Goal: Transaction & Acquisition: Purchase product/service

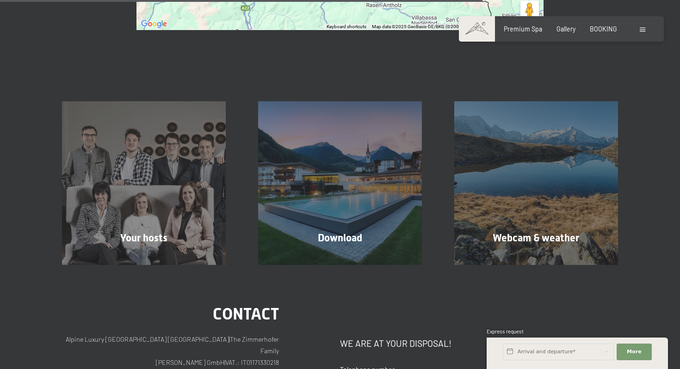
scroll to position [643, 0]
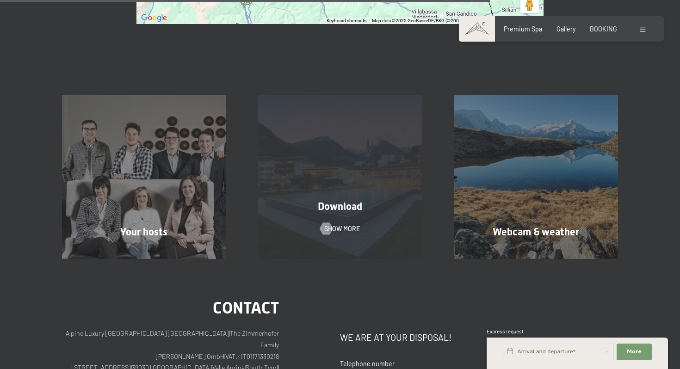
click at [363, 113] on div "Download Show more" at bounding box center [340, 176] width 196 height 163
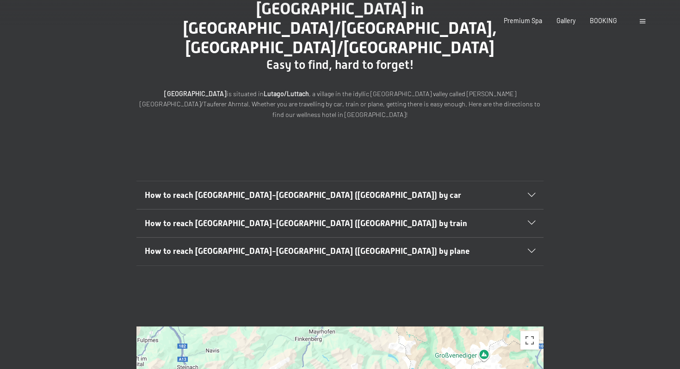
scroll to position [0, 0]
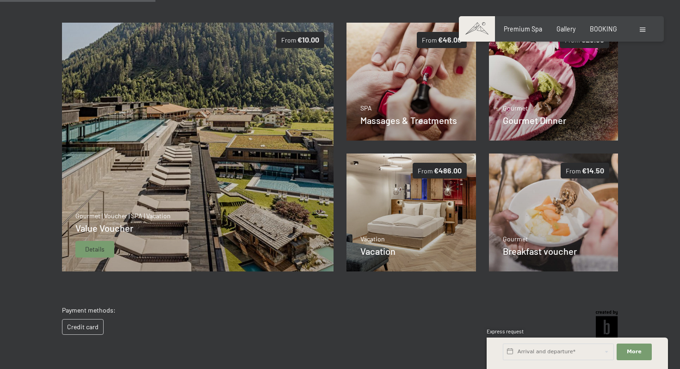
click at [263, 199] on img at bounding box center [197, 147] width 272 height 249
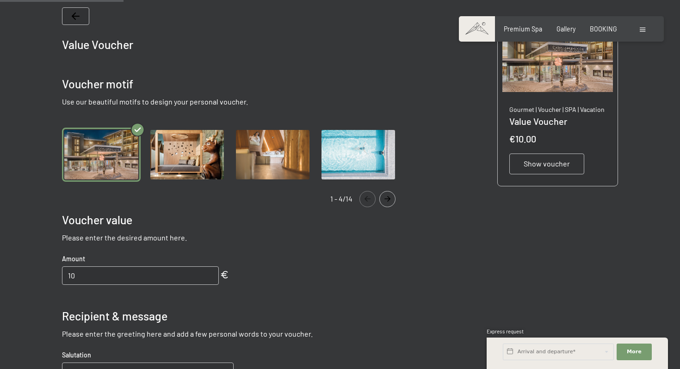
scroll to position [180, 0]
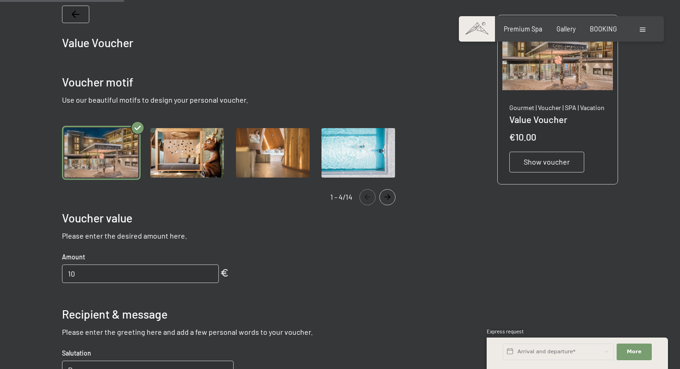
click at [389, 199] on icon "Navigate to next slide" at bounding box center [387, 197] width 15 height 6
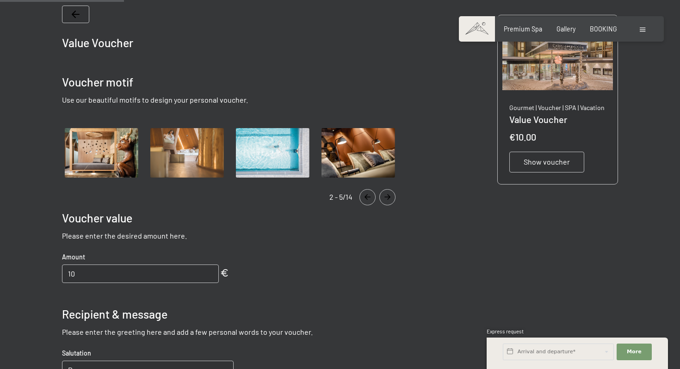
click at [389, 199] on icon "Navigate to next slide" at bounding box center [387, 197] width 15 height 6
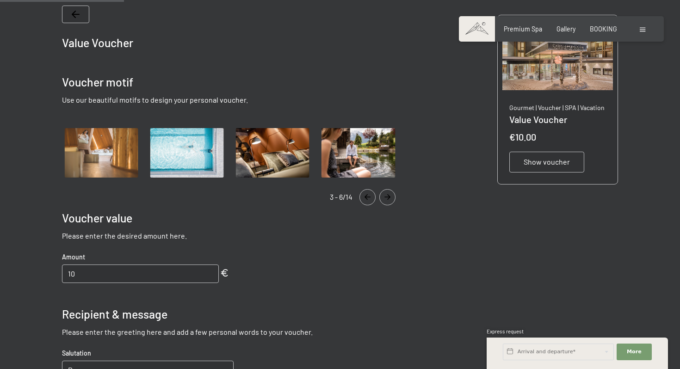
click at [389, 199] on icon "Navigate to next slide" at bounding box center [387, 197] width 15 height 6
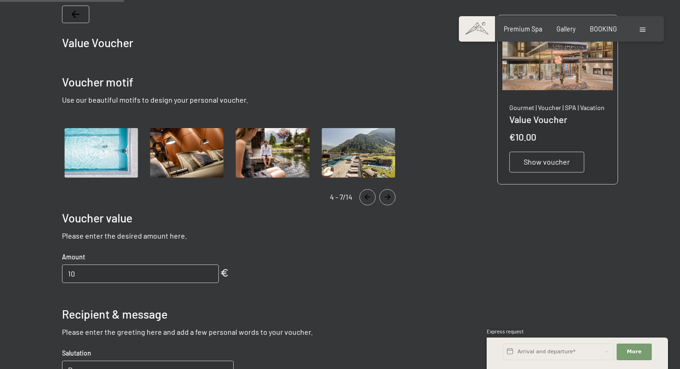
click at [389, 199] on icon "Navigate to next slide" at bounding box center [387, 197] width 15 height 6
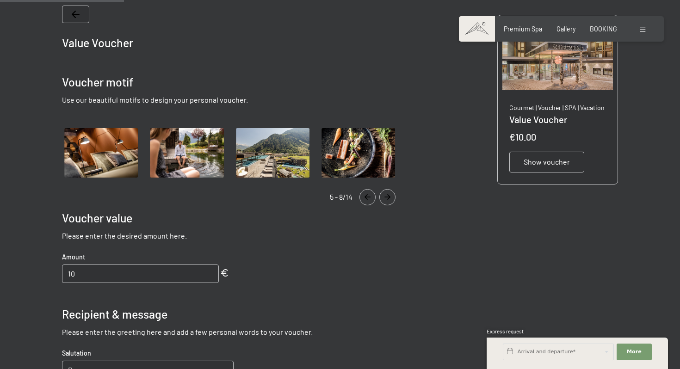
click at [389, 199] on icon "Navigate to next slide" at bounding box center [387, 197] width 15 height 6
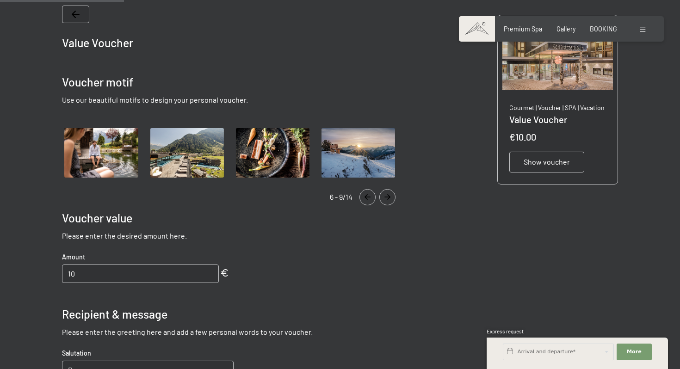
click at [389, 199] on icon "Navigate to next slide" at bounding box center [387, 197] width 15 height 6
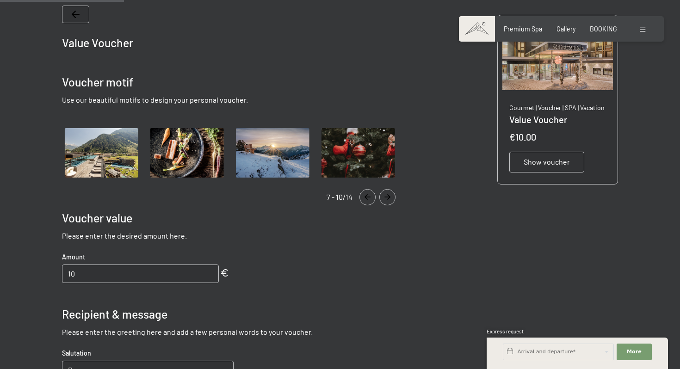
click at [389, 199] on icon "Navigate to next slide" at bounding box center [387, 197] width 15 height 6
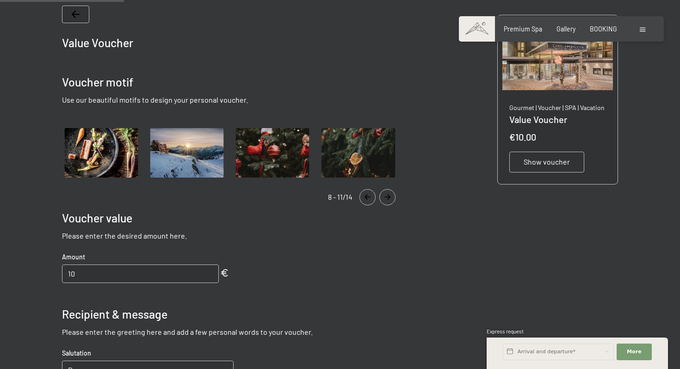
click at [389, 199] on icon "Navigate to next slide" at bounding box center [387, 197] width 15 height 6
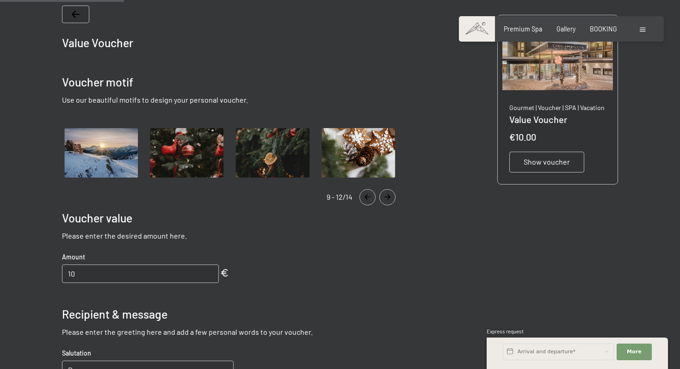
click at [389, 199] on icon "Navigate to next slide" at bounding box center [387, 197] width 15 height 6
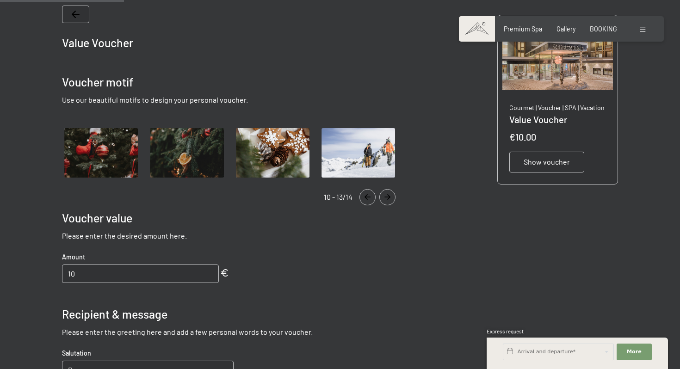
click at [389, 199] on icon "Navigate to next slide" at bounding box center [387, 197] width 15 height 6
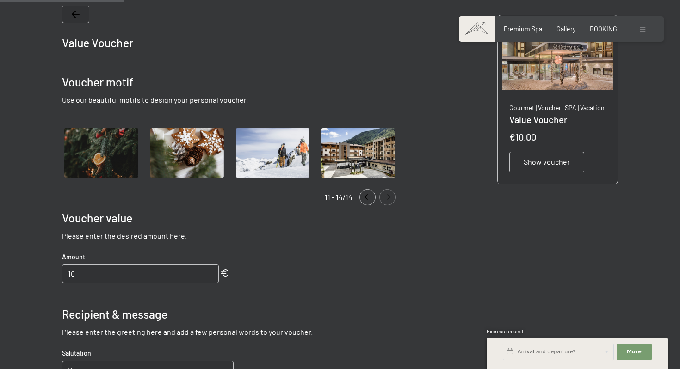
click at [389, 199] on icon "Navigate to next slide" at bounding box center [387, 197] width 15 height 6
click at [388, 197] on icon "Navigate to next slide" at bounding box center [387, 197] width 6 height 6
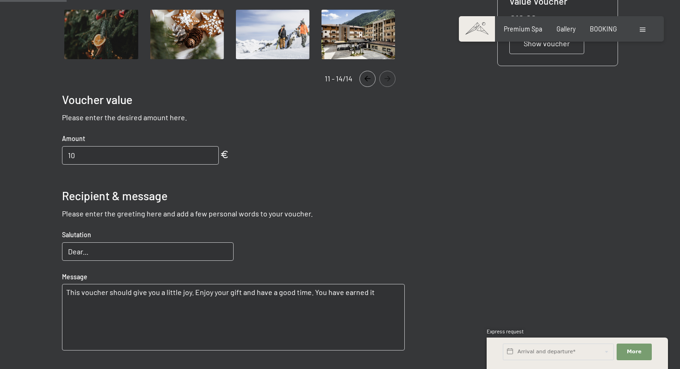
scroll to position [0, 0]
